Goal: Task Accomplishment & Management: Manage account settings

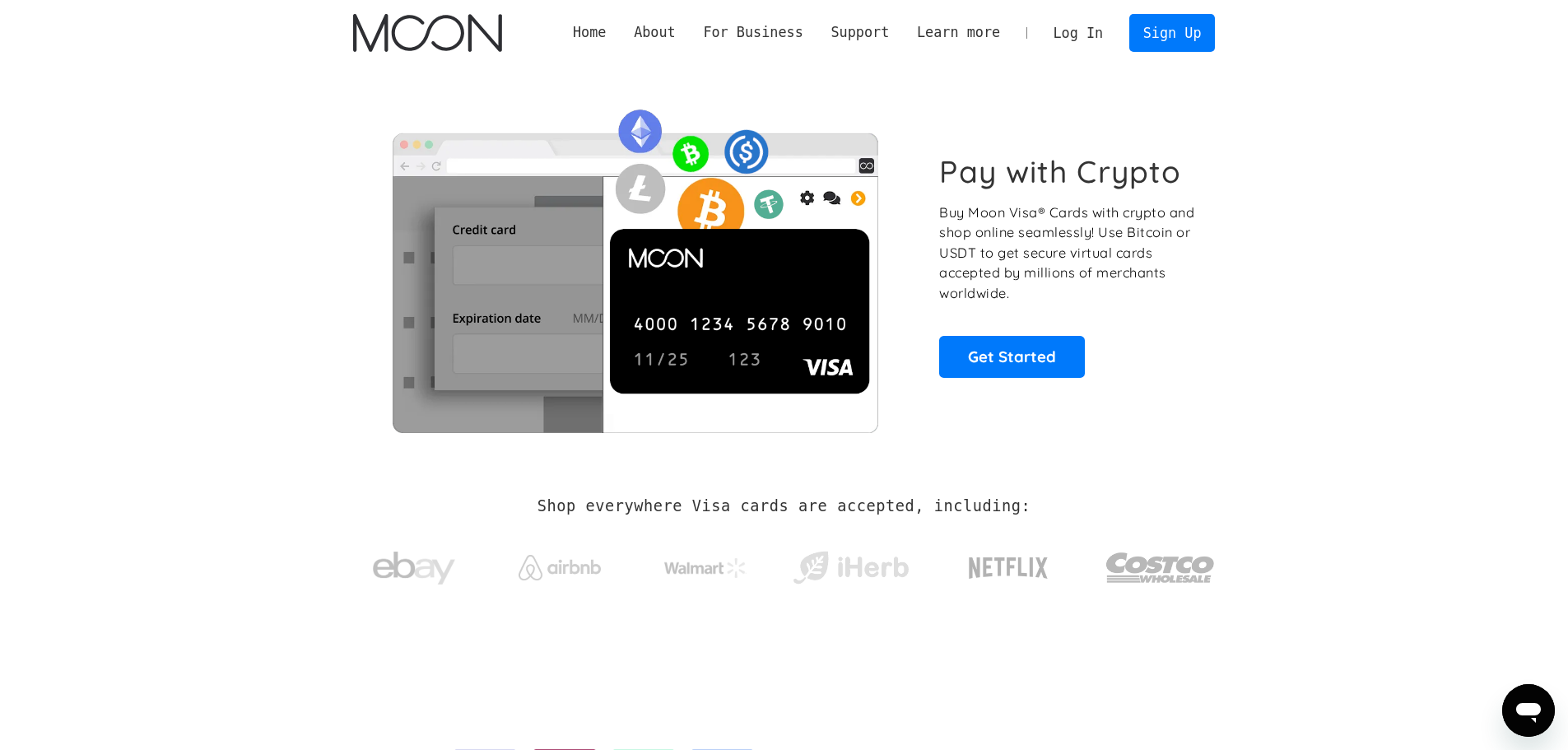
click at [1087, 35] on link "Log In" at bounding box center [1078, 33] width 77 height 36
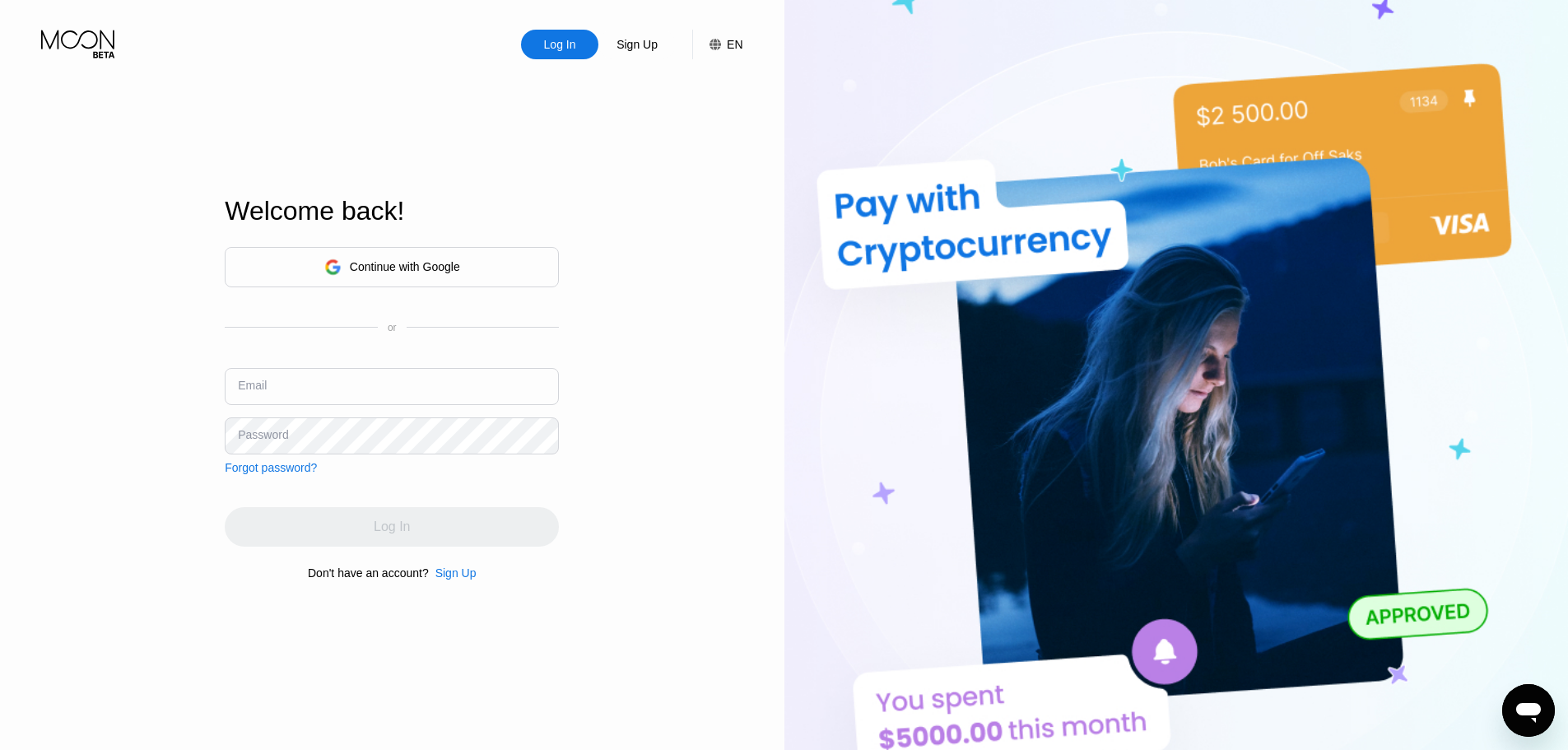
click at [1213, 654] on img at bounding box center [1177, 412] width 784 height 825
click at [1165, 671] on img at bounding box center [1177, 412] width 784 height 825
